Goal: Information Seeking & Learning: Understand process/instructions

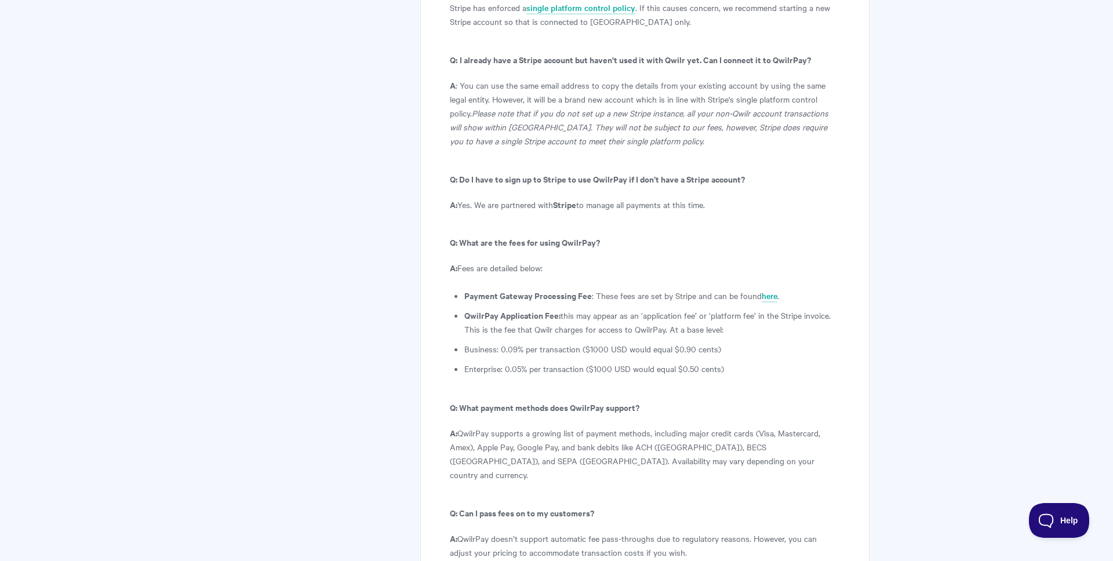
scroll to position [6360, 0]
drag, startPoint x: 464, startPoint y: 225, endPoint x: 748, endPoint y: 231, distance: 284.1
click at [748, 359] on li "Enterprise: 0.05% per transaction ($1000 USD would equal $0.50 cents)" at bounding box center [652, 366] width 376 height 14
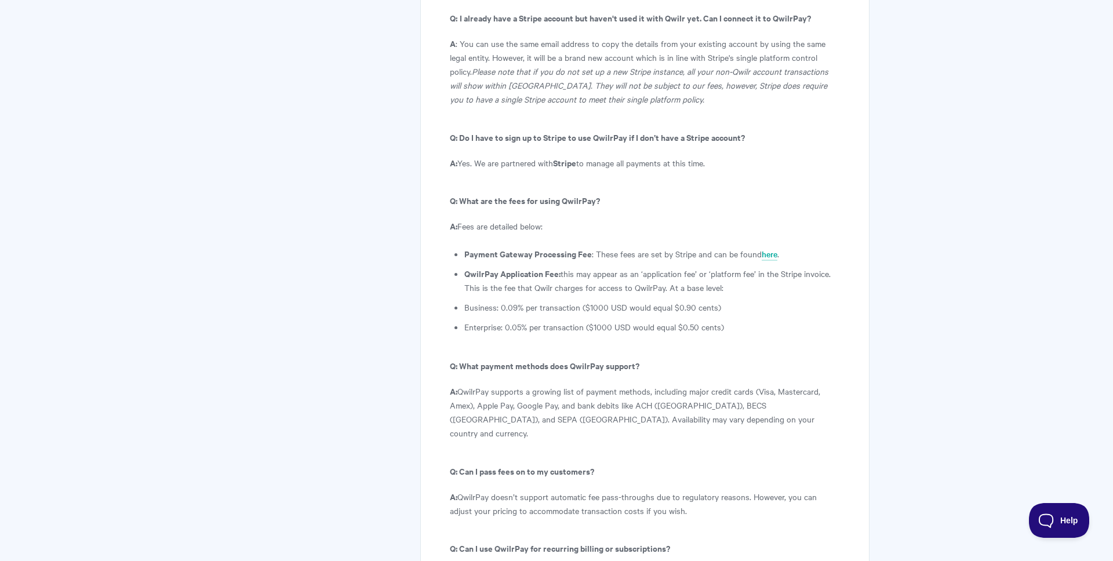
scroll to position [6402, 0]
drag, startPoint x: 467, startPoint y: 183, endPoint x: 505, endPoint y: 184, distance: 38.9
click at [506, 318] on li "Enterprise: 0.05% per transaction ($1000 USD would equal $0.50 cents)" at bounding box center [652, 325] width 376 height 14
click at [467, 318] on li "Enterprise: 0.05% per transaction ($1000 USD would equal $0.50 cents)" at bounding box center [652, 325] width 376 height 14
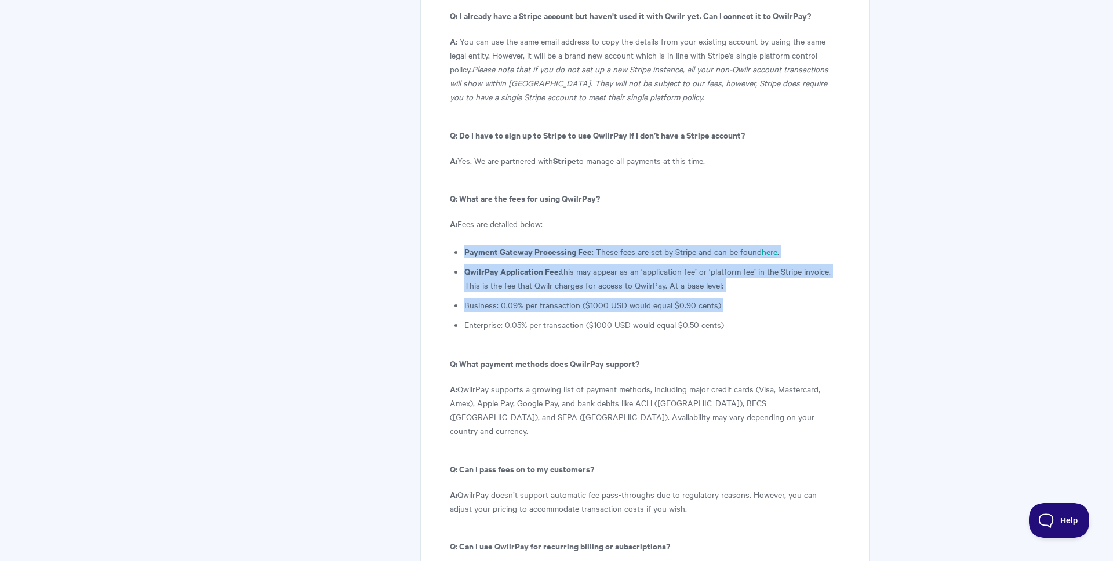
drag, startPoint x: 464, startPoint y: 185, endPoint x: 732, endPoint y: 194, distance: 267.9
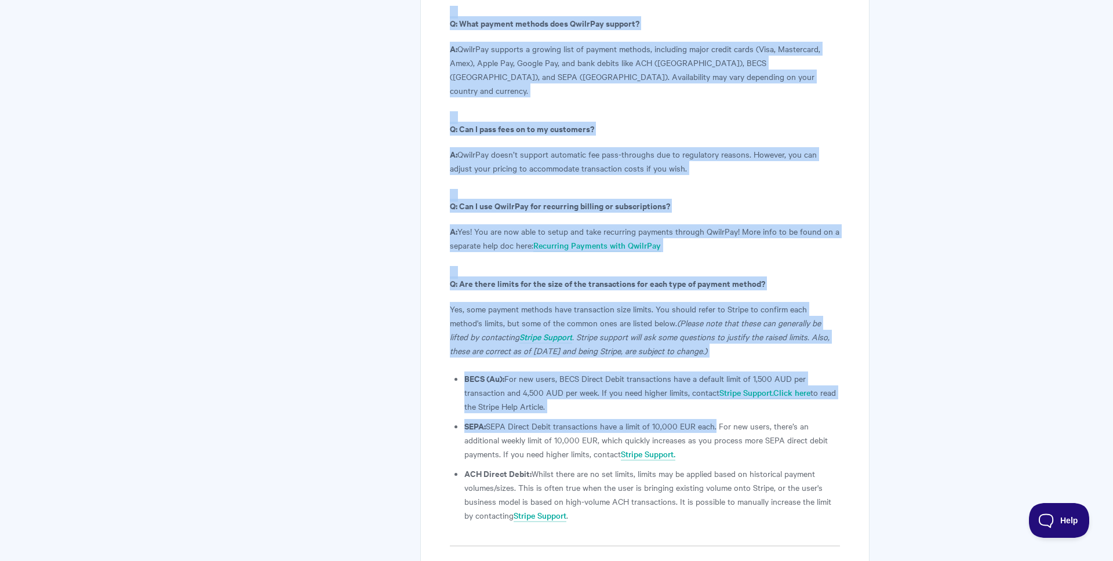
scroll to position [6748, 0]
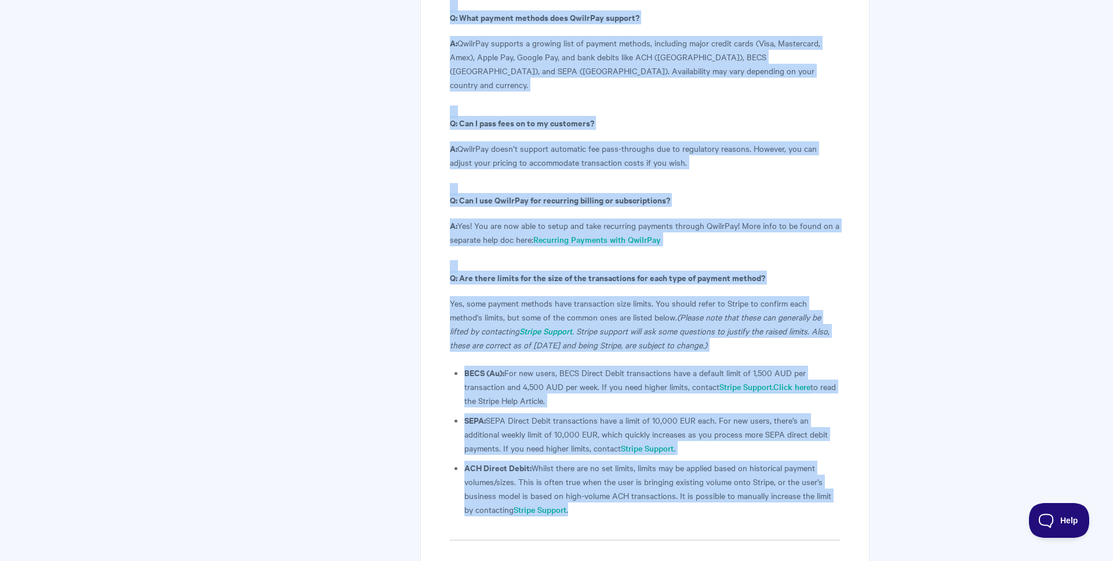
drag, startPoint x: 449, startPoint y: 143, endPoint x: 583, endPoint y: 362, distance: 256.5
copy article "Loremipsumd SitamEtc - A Eli Sed do Eiu Temp Inci'u labore etdo magna Aliqu en …"
